Goal: Information Seeking & Learning: Find specific page/section

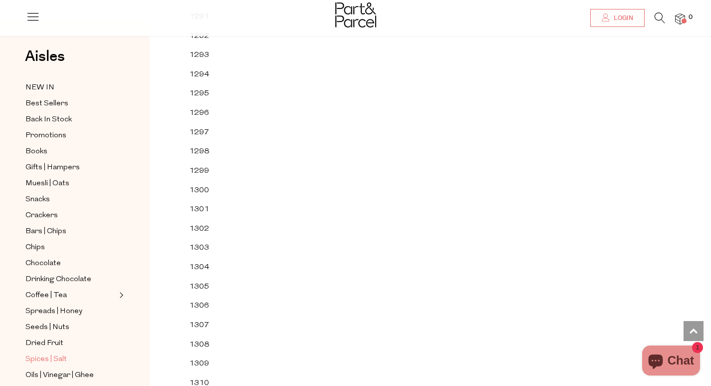
scroll to position [249, 0]
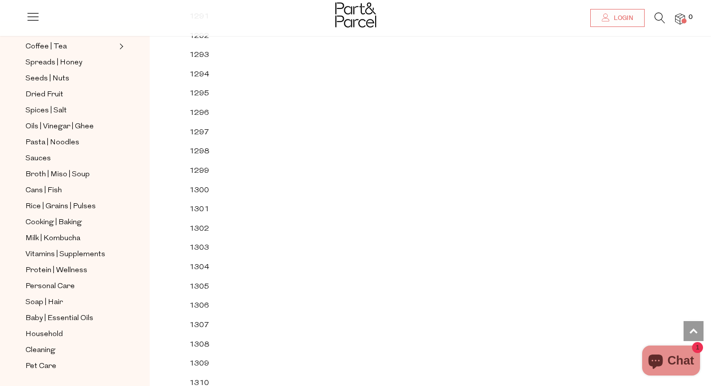
click at [33, 16] on icon at bounding box center [33, 16] width 14 height 14
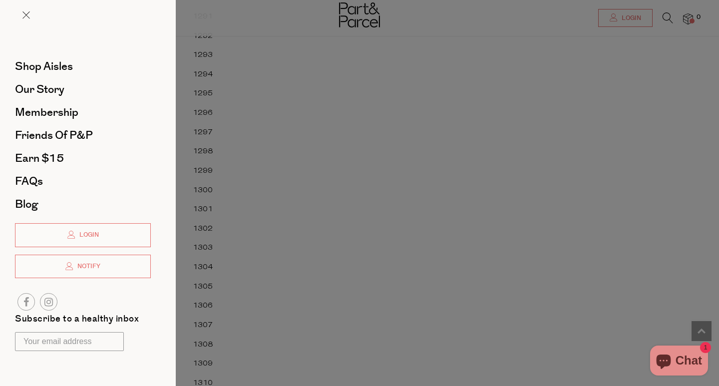
click at [357, 247] on div at bounding box center [359, 193] width 719 height 386
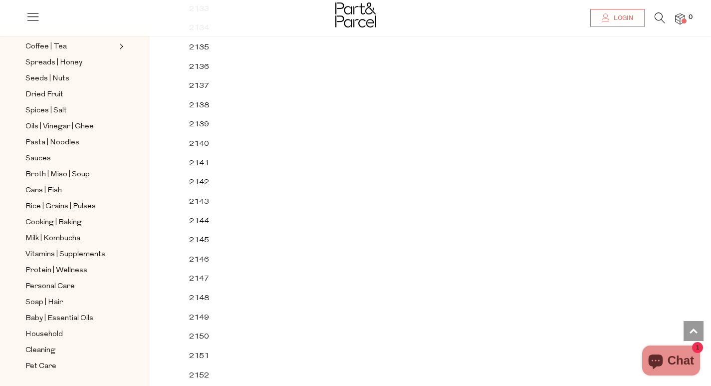
scroll to position [22614, 0]
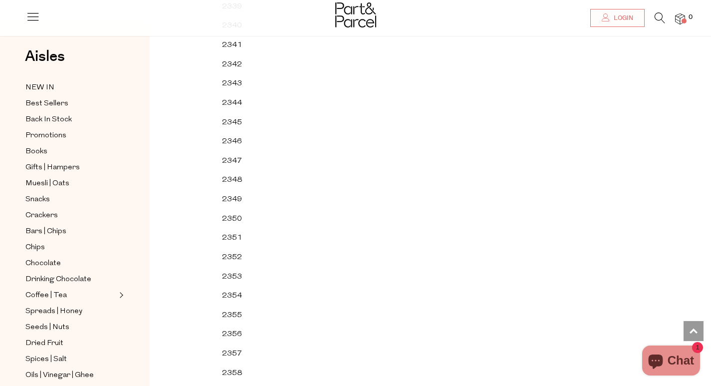
scroll to position [1350, 0]
